Goal: Navigation & Orientation: Find specific page/section

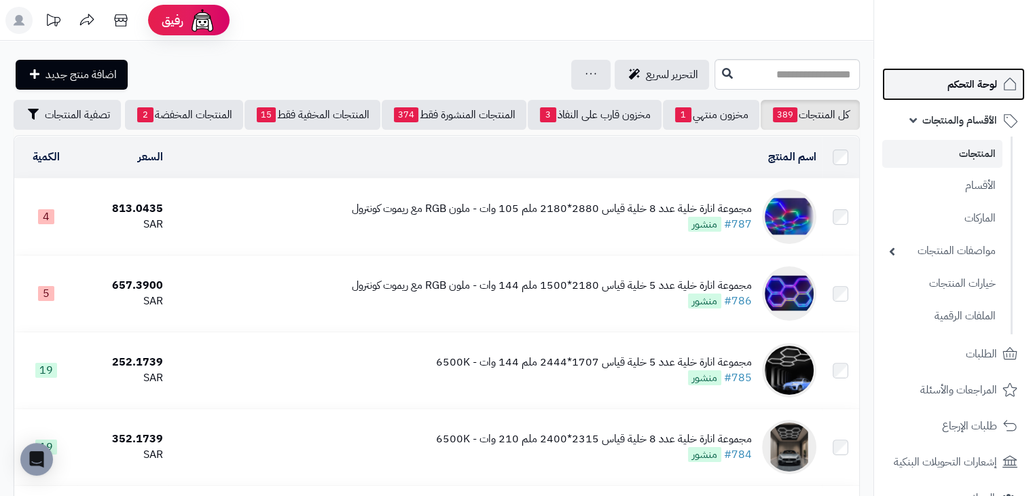
click at [985, 92] on span "لوحة التحكم" at bounding box center [972, 84] width 50 height 19
